Goal: Information Seeking & Learning: Understand process/instructions

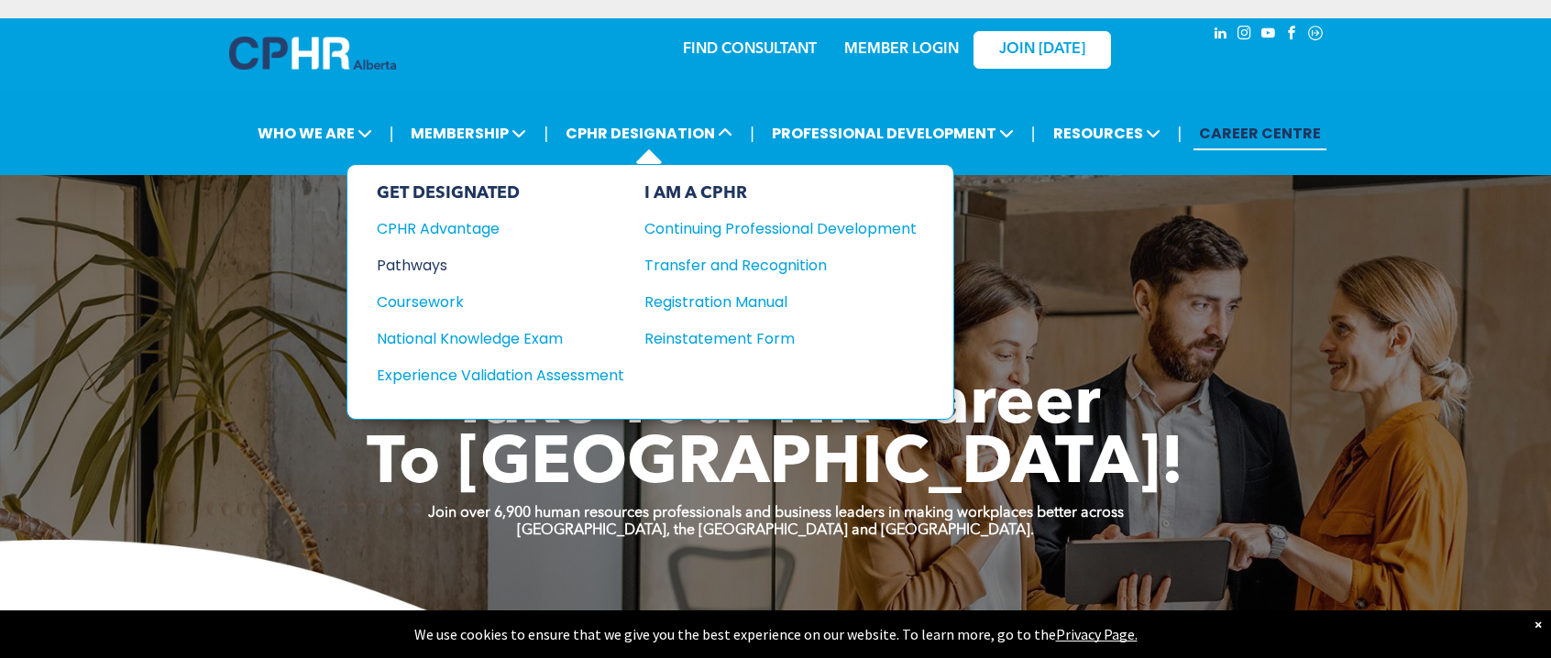
click at [440, 261] on div "Pathways" at bounding box center [488, 265] width 223 height 23
click at [433, 298] on div "Coursework" at bounding box center [488, 302] width 223 height 23
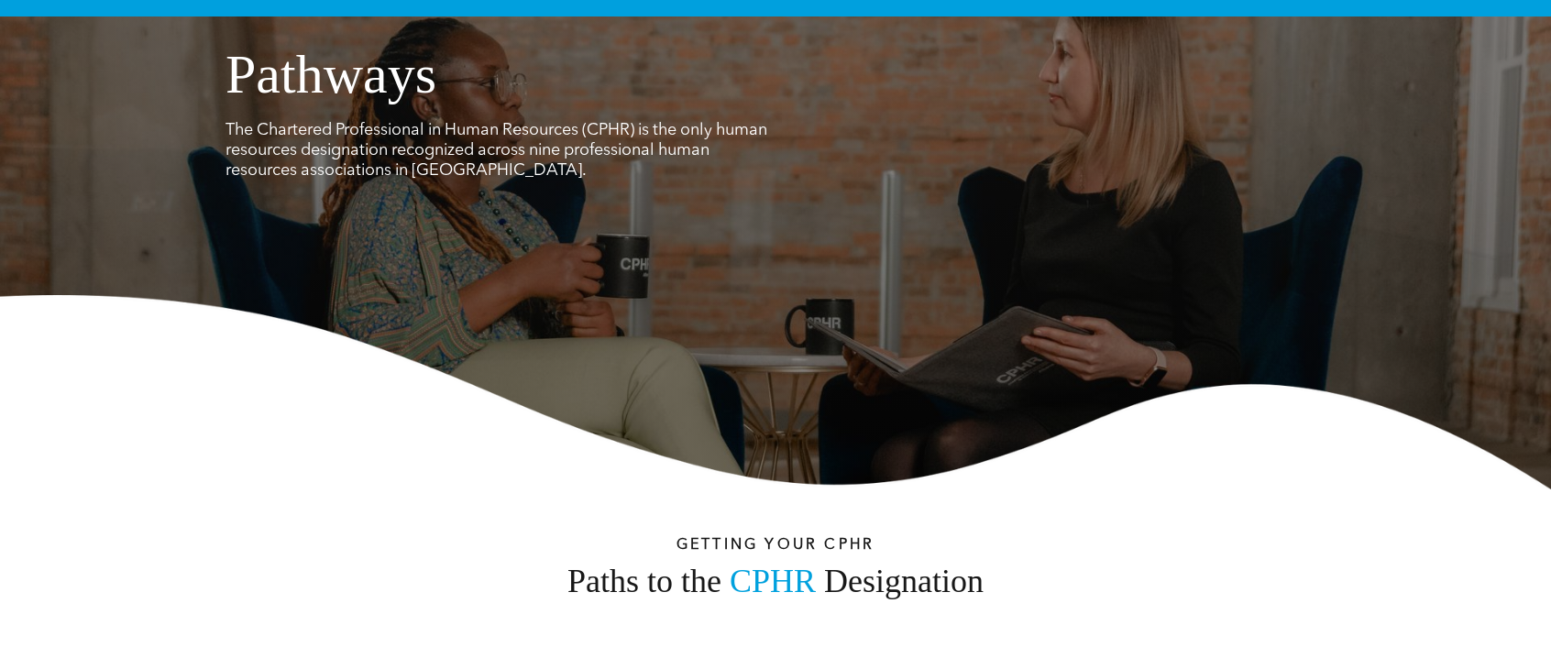
scroll to position [183, 0]
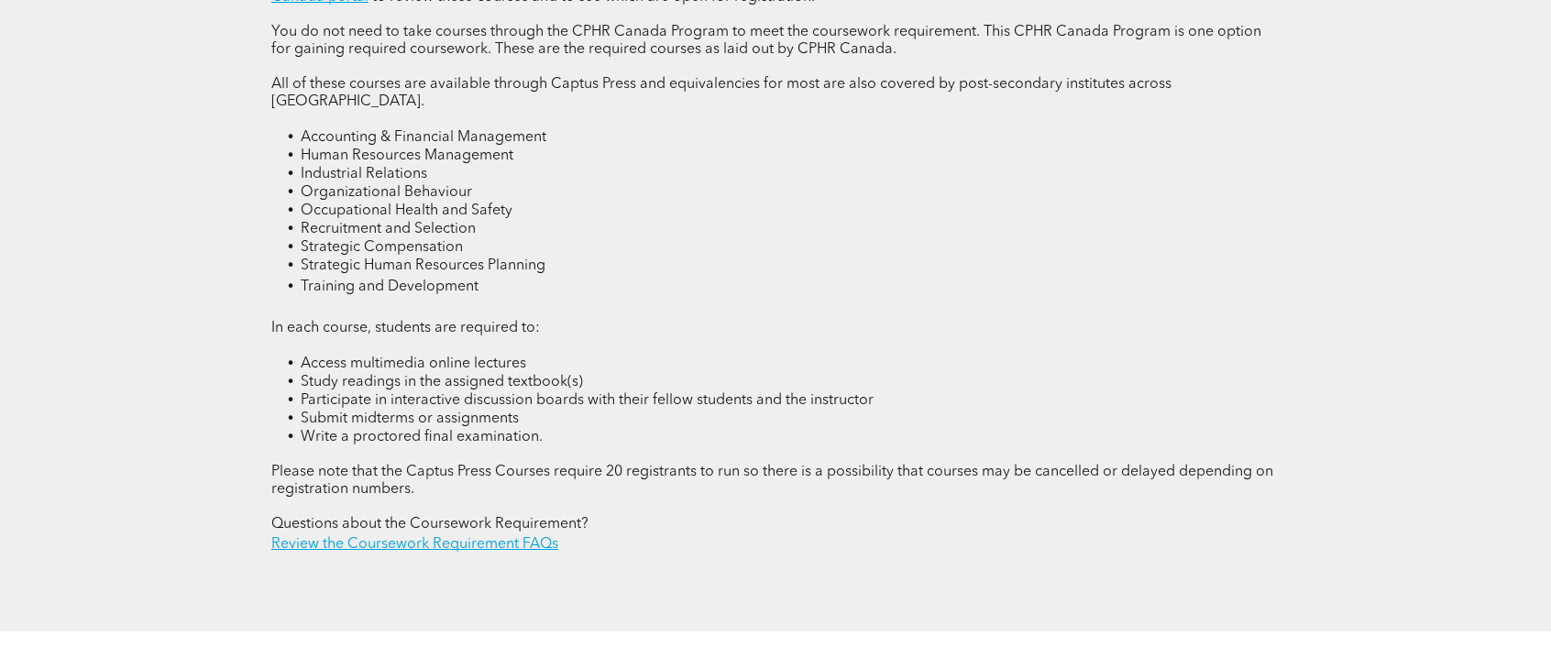
scroll to position [2658, 0]
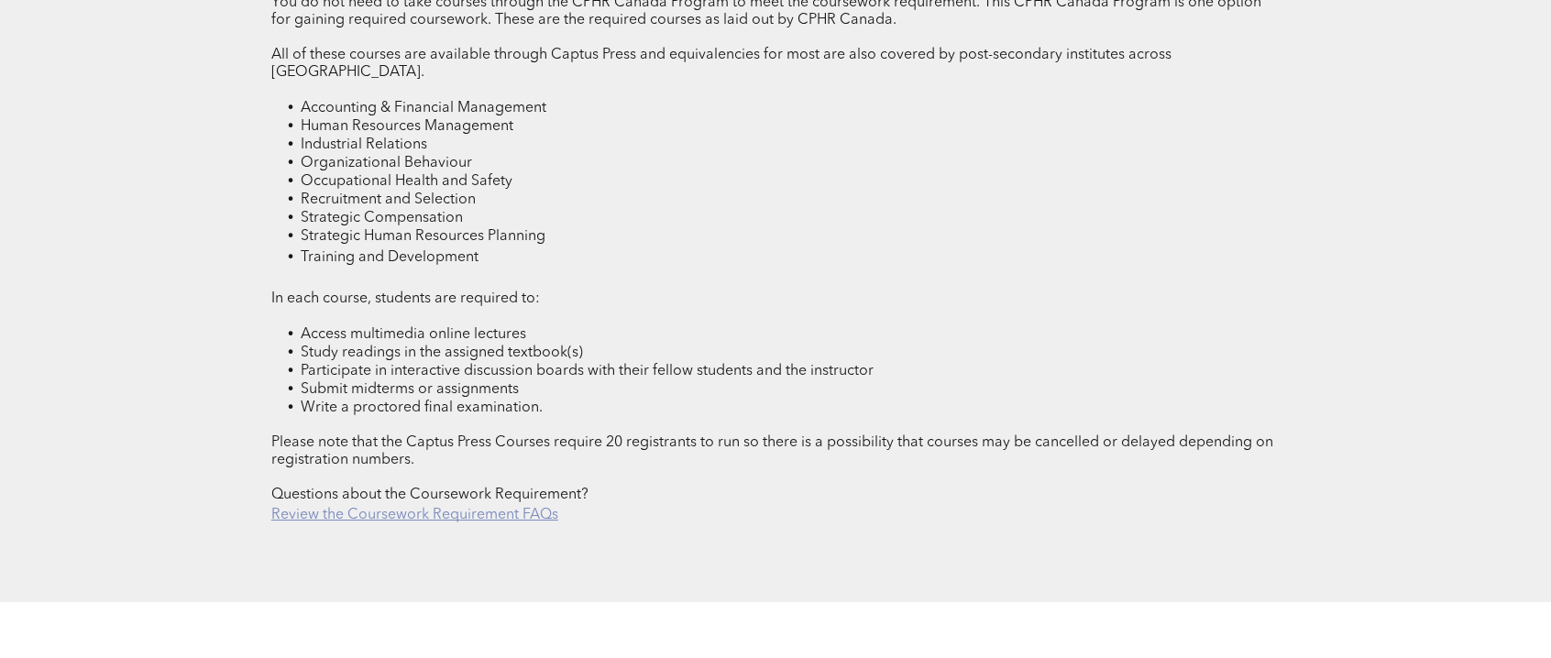
click at [526, 508] on link "Review the Coursework Requirement FAQs" at bounding box center [414, 515] width 287 height 15
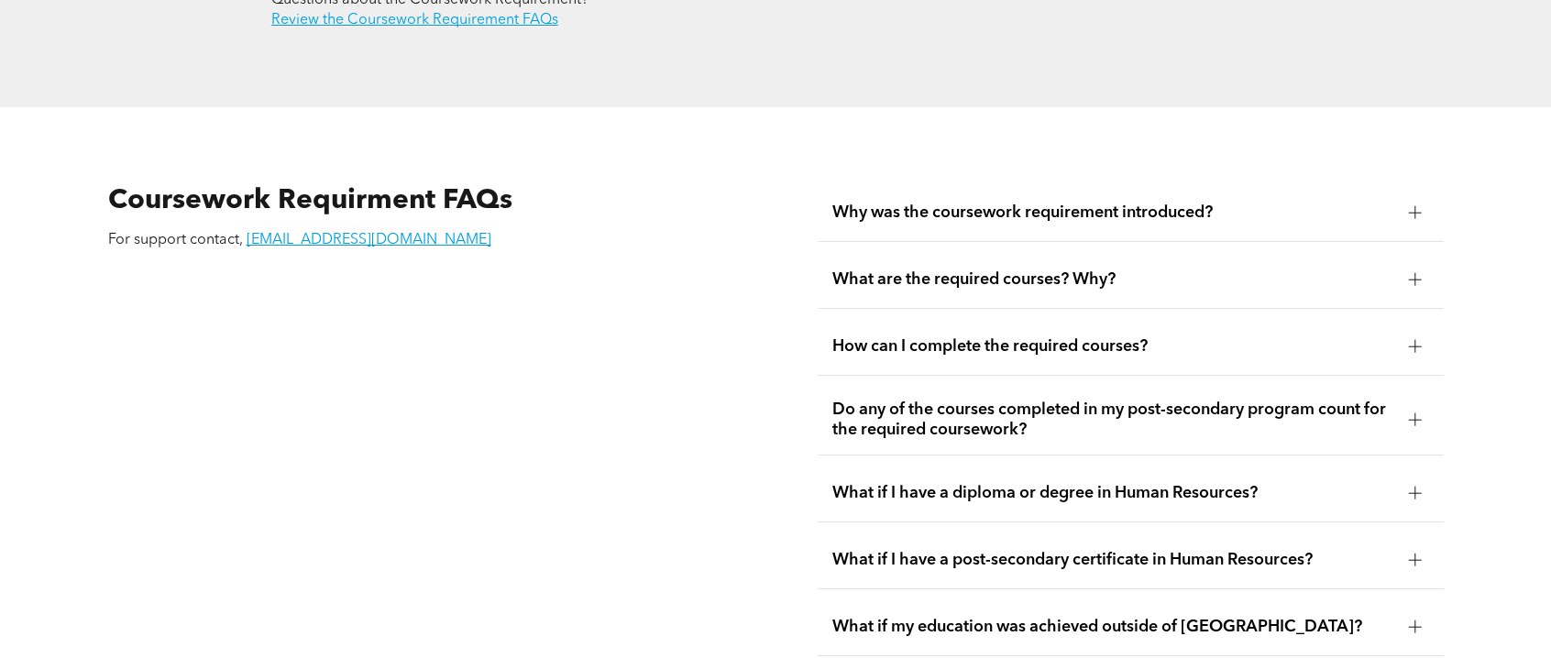
scroll to position [3134, 0]
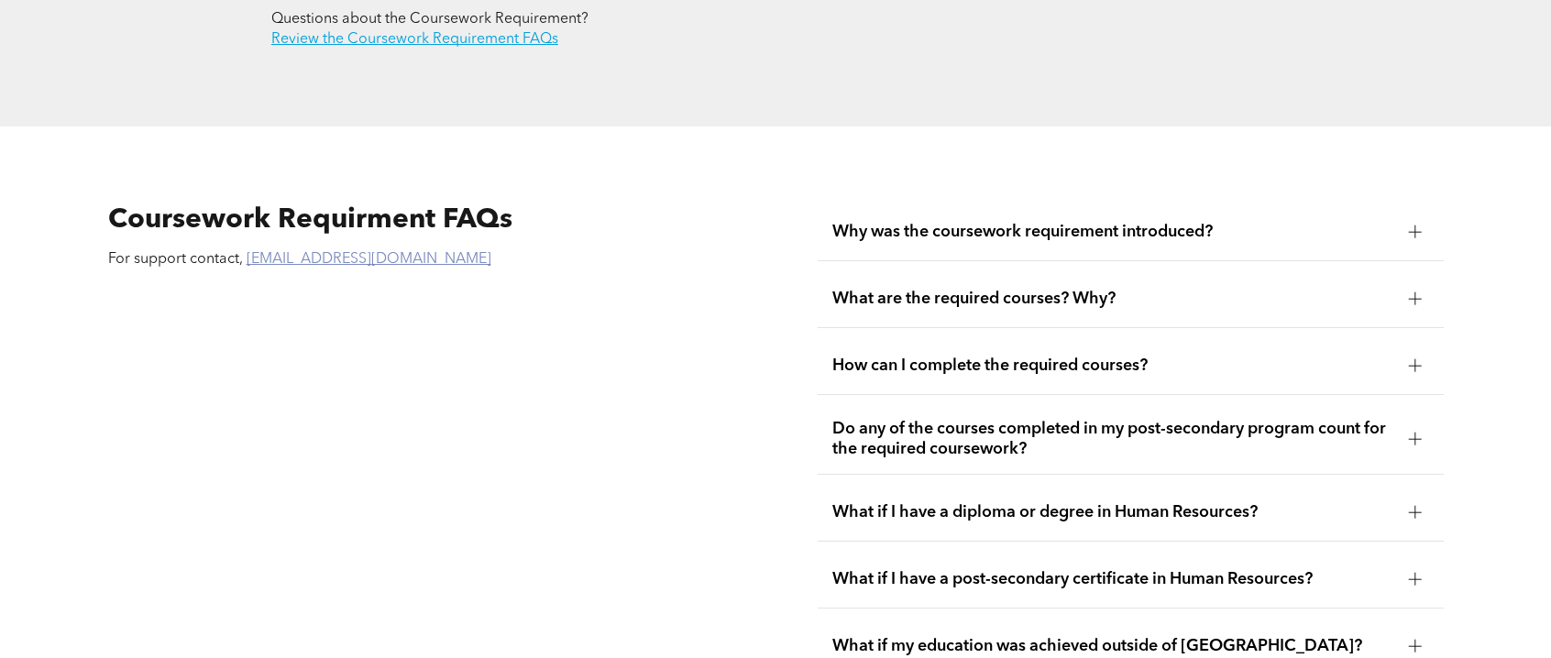
click at [325, 252] on link "registrar@cphrab.ca" at bounding box center [369, 259] width 245 height 15
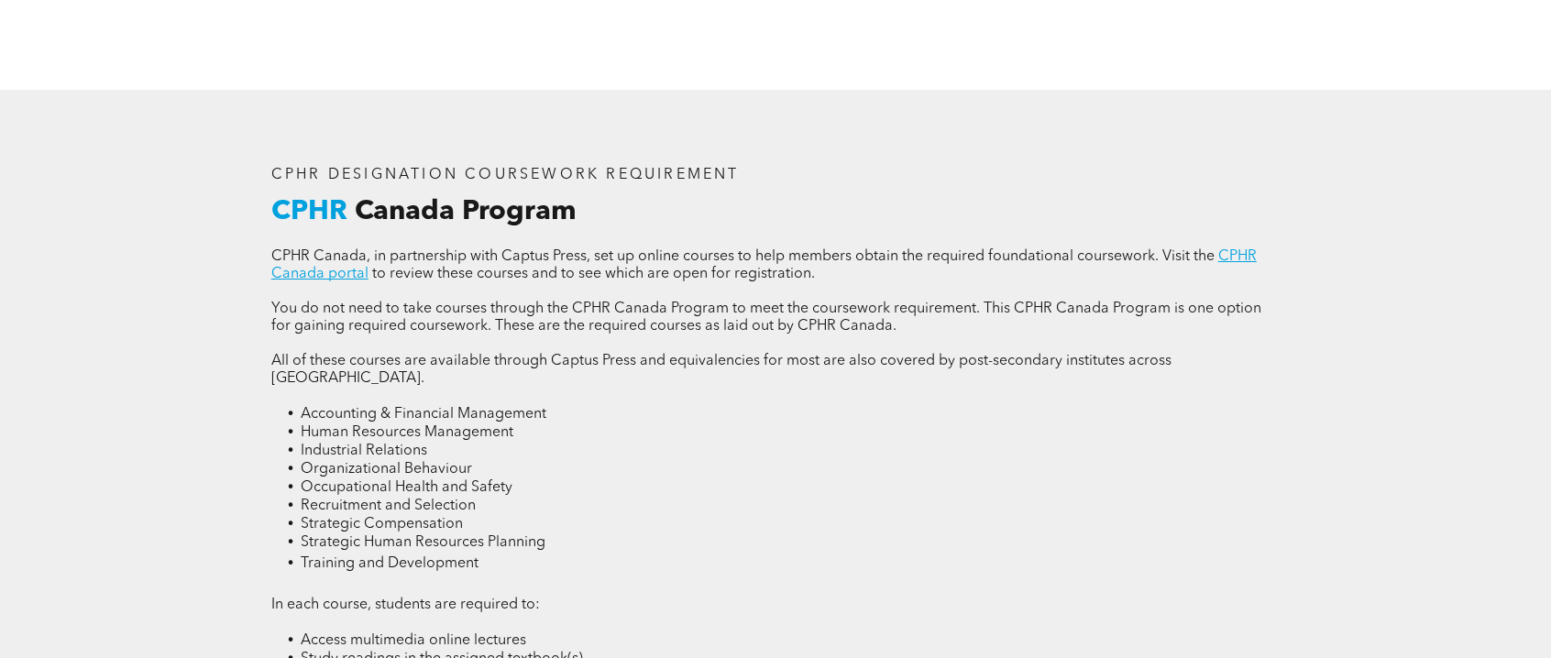
scroll to position [2383, 0]
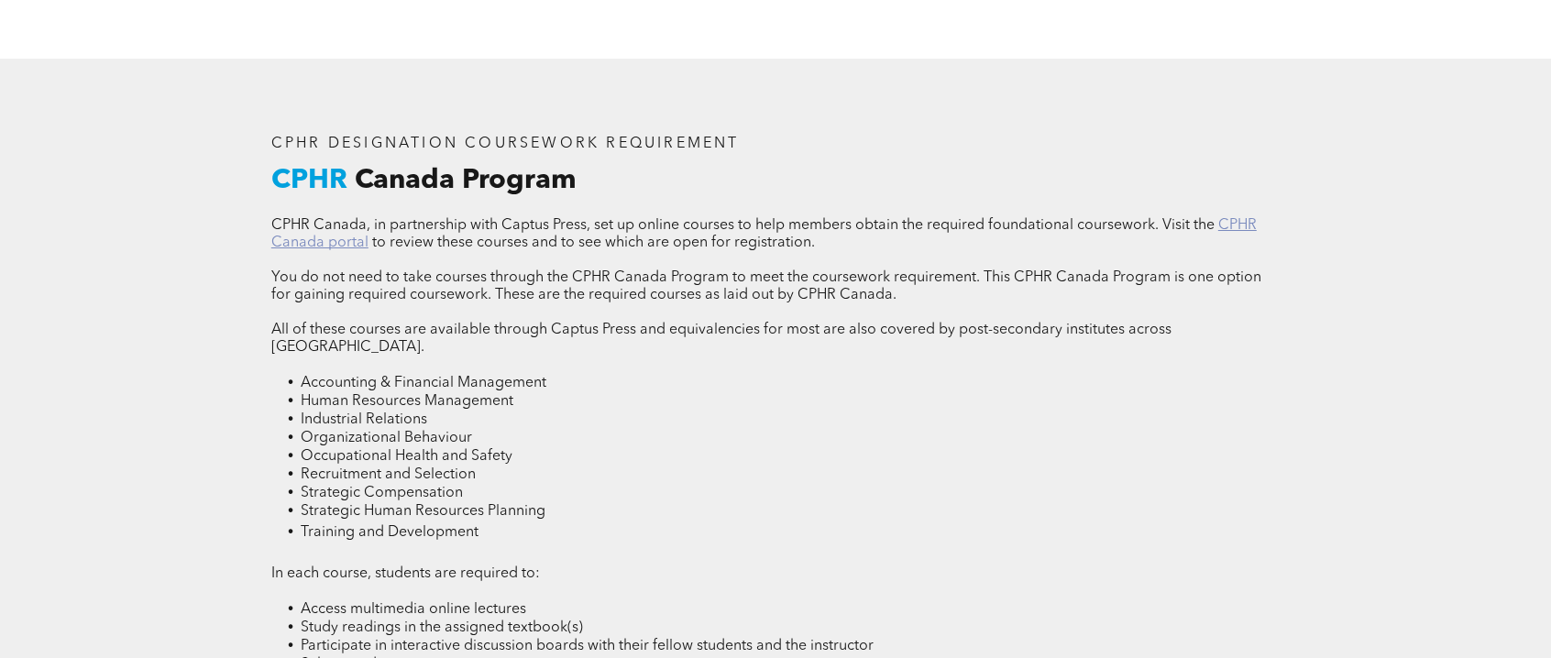
click at [1238, 227] on link "CPHR Canada portal" at bounding box center [763, 234] width 985 height 32
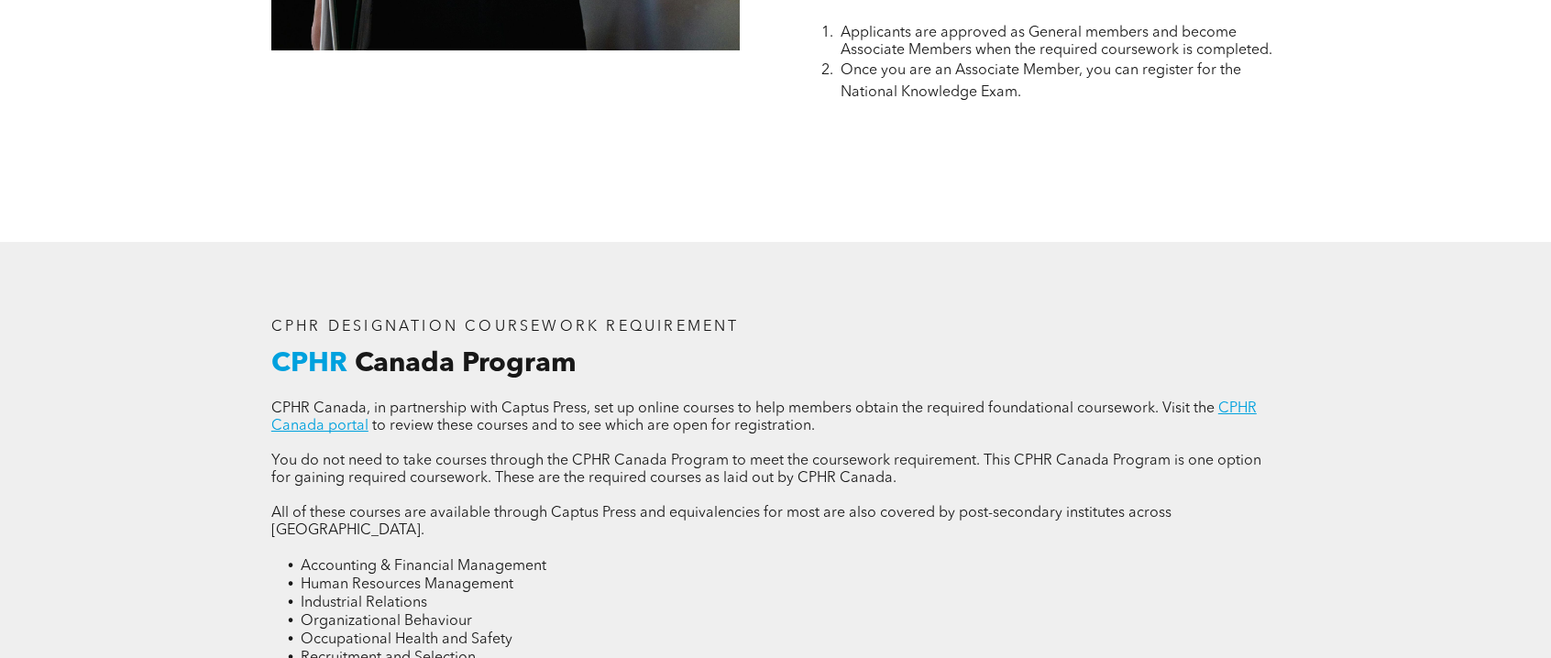
scroll to position [2566, 0]
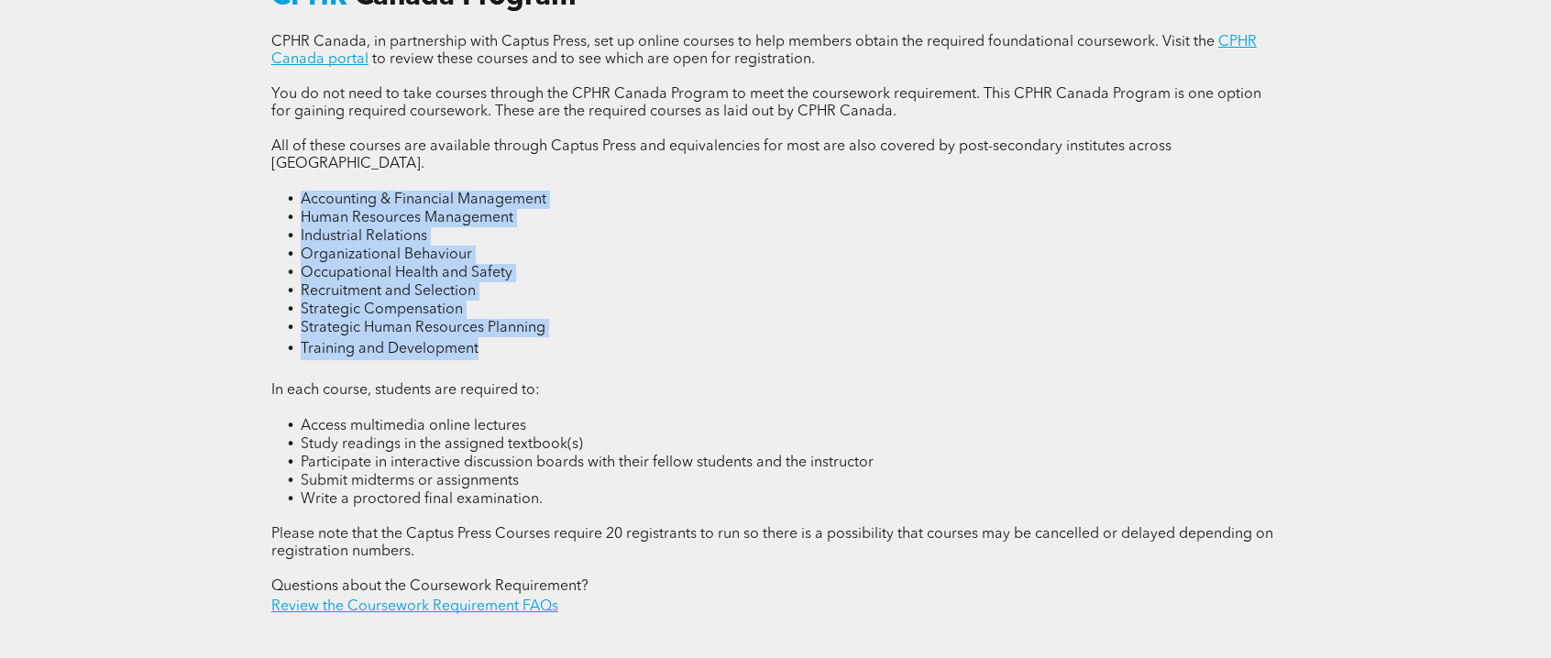
drag, startPoint x: 506, startPoint y: 332, endPoint x: 282, endPoint y: 170, distance: 276.3
click at [282, 170] on div "CPHR Canada, in partnership with Captus Press, set up online courses to help me…" at bounding box center [775, 326] width 1008 height 584
copy div "Accounting & Financial Management Human Resources Management Industrial Relatio…"
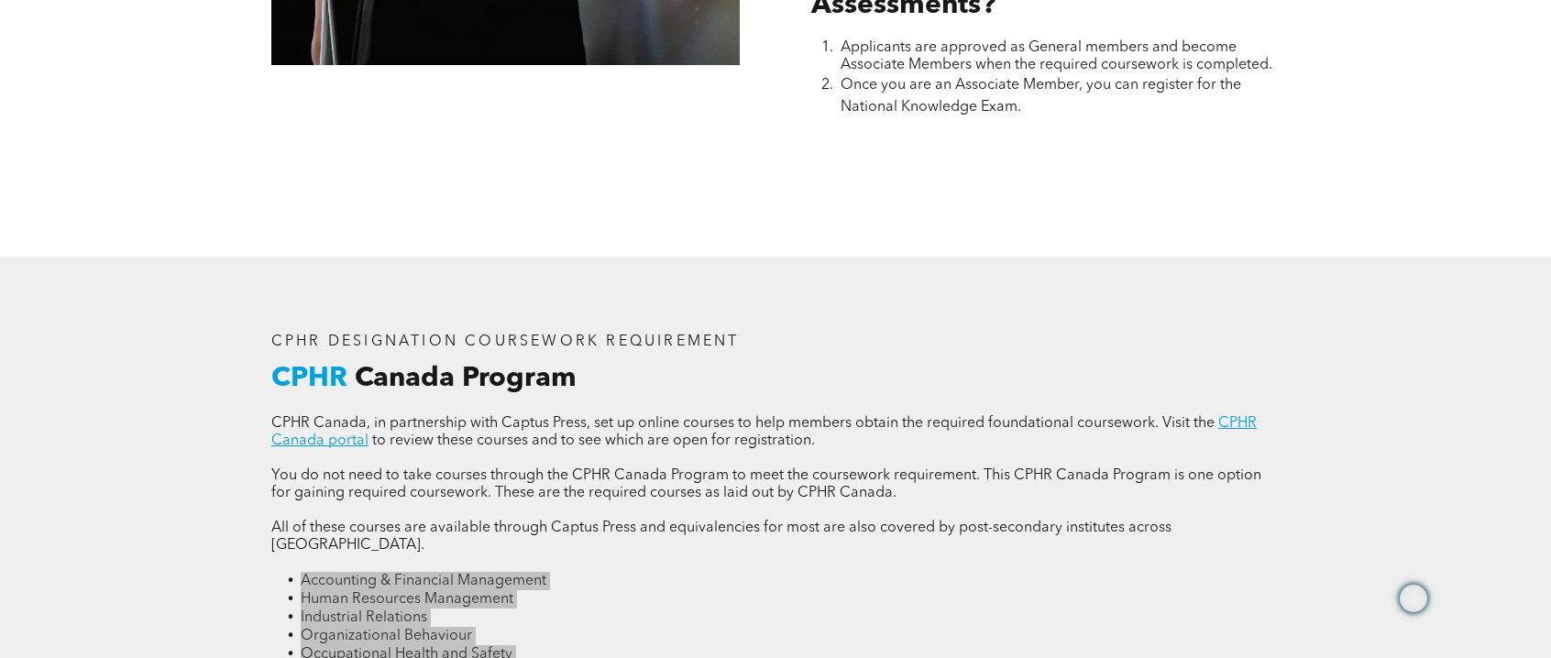
scroll to position [2200, 0]
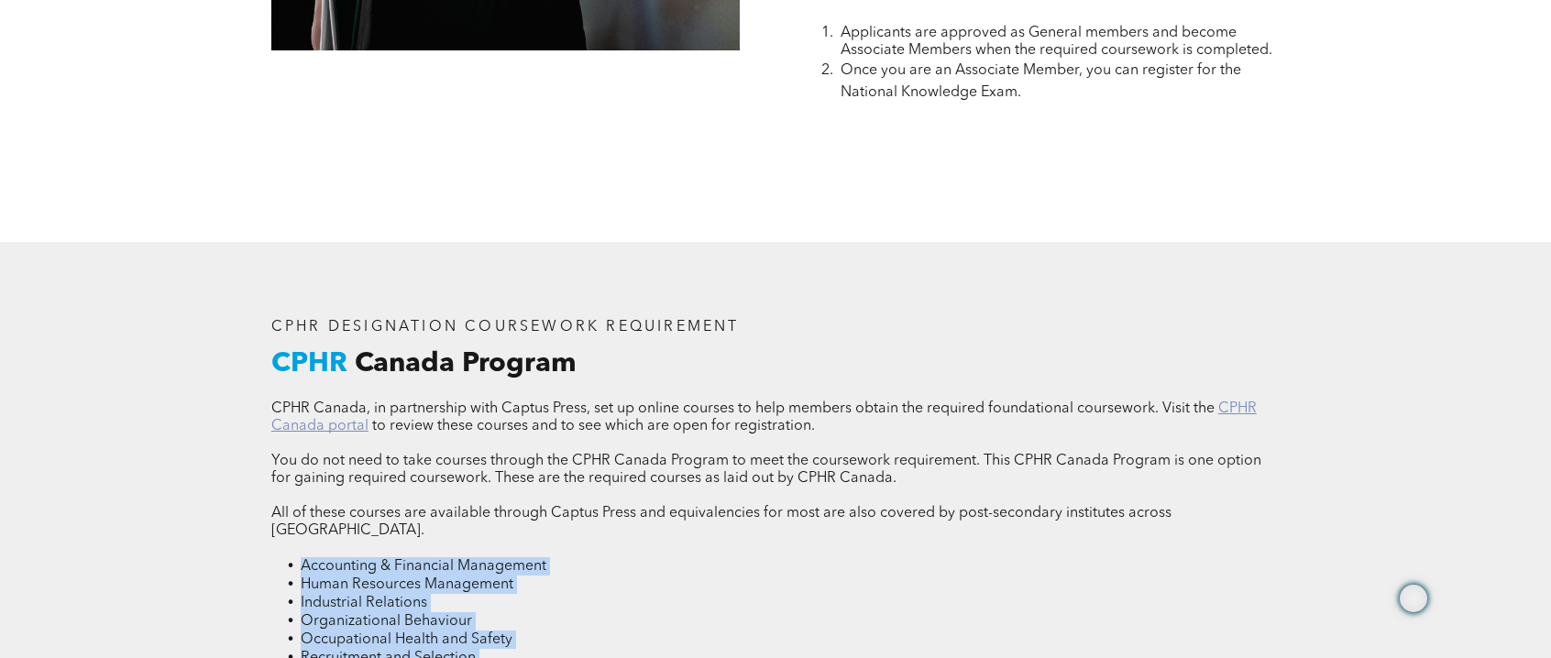
click at [1250, 401] on link "CPHR Canada portal" at bounding box center [763, 417] width 985 height 32
